Goal: Transaction & Acquisition: Purchase product/service

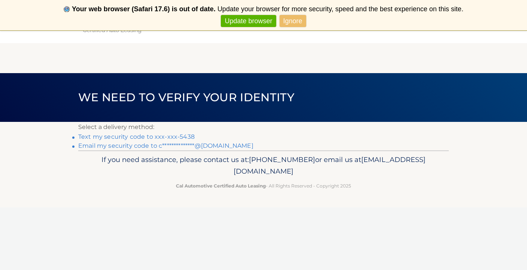
click at [166, 136] on link "Text my security code to xxx-xxx-5438" at bounding box center [136, 136] width 116 height 7
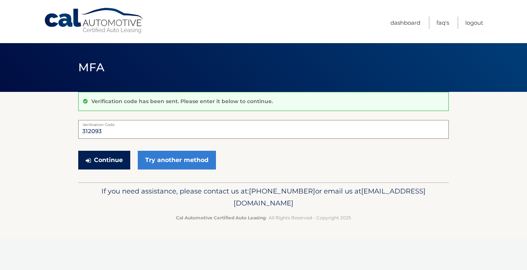
type input "312093"
click at [111, 160] on button "Continue" at bounding box center [104, 160] width 52 height 19
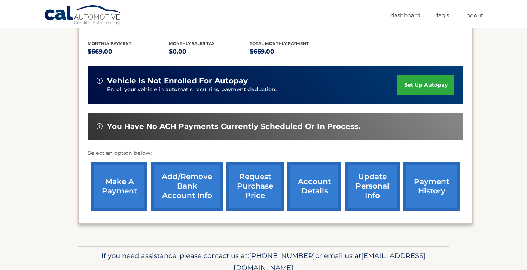
scroll to position [162, 0]
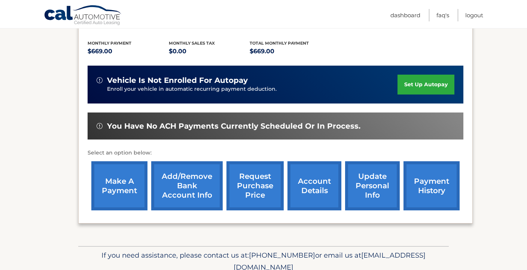
click at [117, 174] on link "make a payment" at bounding box center [119, 185] width 56 height 49
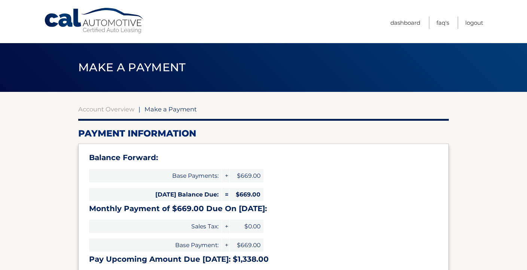
select select "M2YwNTdhY2YtYTJkNC00NjNiLTljMWItNDkxMGJlYzVmOTBh"
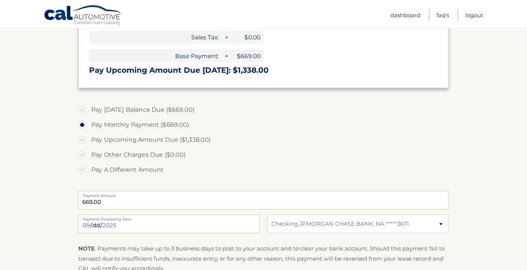
scroll to position [189, 0]
click at [83, 107] on label "Pay [DATE] Balance Due ($669.00)" at bounding box center [263, 108] width 371 height 15
click at [83, 107] on input "Pay [DATE] Balance Due ($669.00)" at bounding box center [84, 107] width 7 height 12
radio input "true"
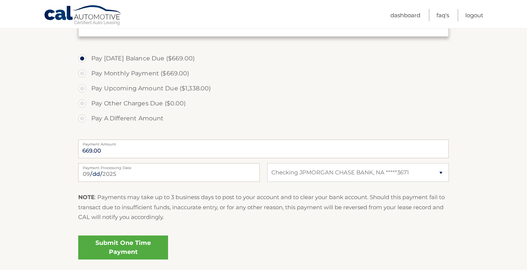
scroll to position [240, 0]
click at [120, 250] on link "Submit One Time Payment" at bounding box center [123, 247] width 90 height 24
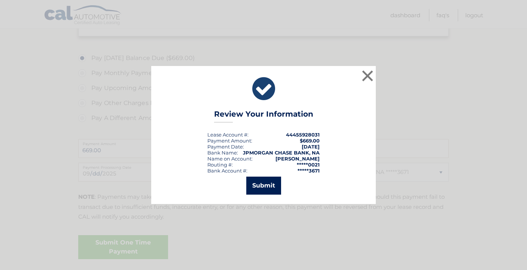
click at [262, 180] on button "Submit" at bounding box center [263, 185] width 35 height 18
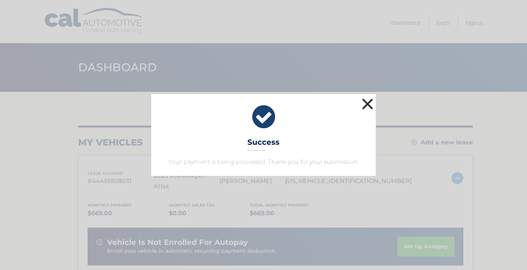
click at [367, 103] on button "×" at bounding box center [367, 103] width 15 height 15
